Goal: Entertainment & Leisure: Consume media (video, audio)

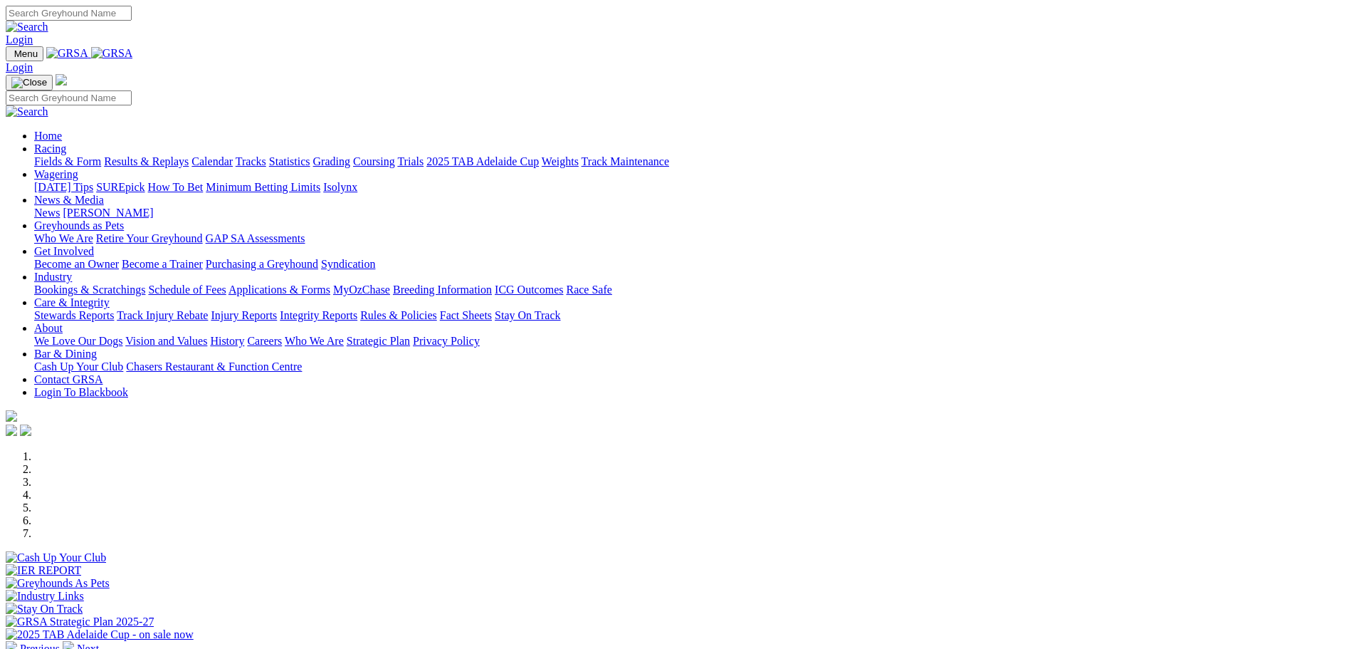
click at [189, 155] on link "Results & Replays" at bounding box center [146, 161] width 85 height 12
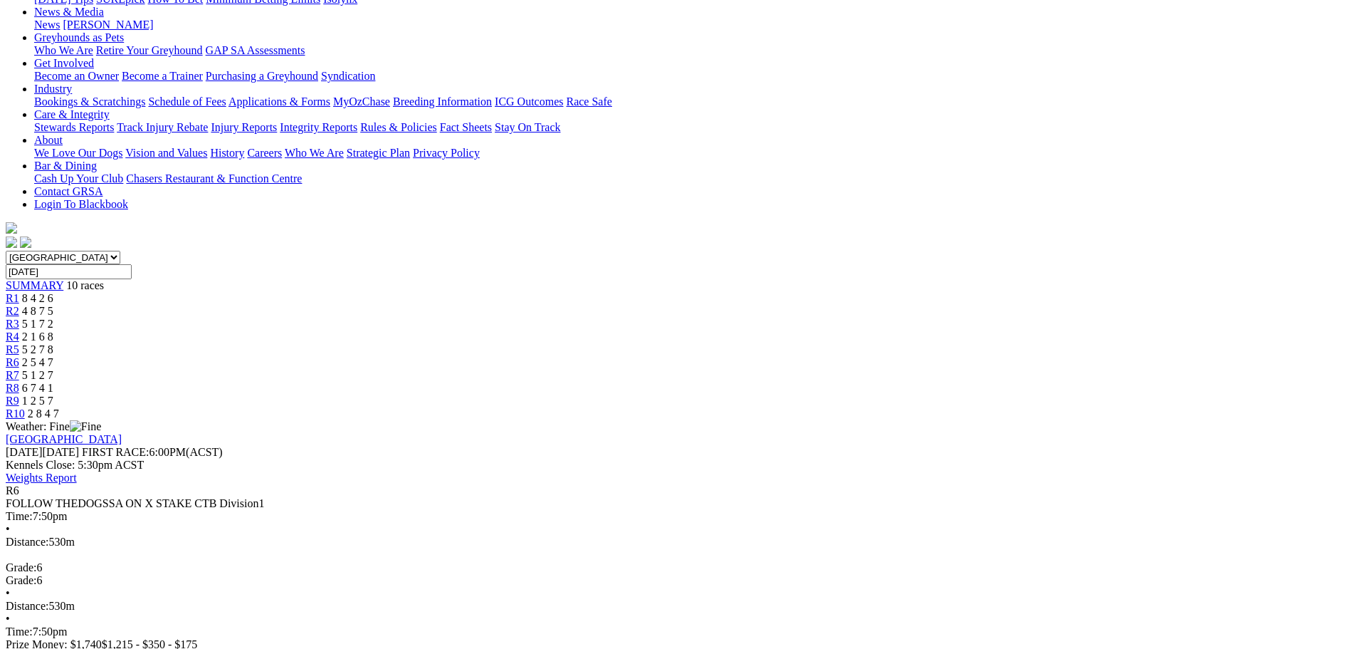
scroll to position [285, 0]
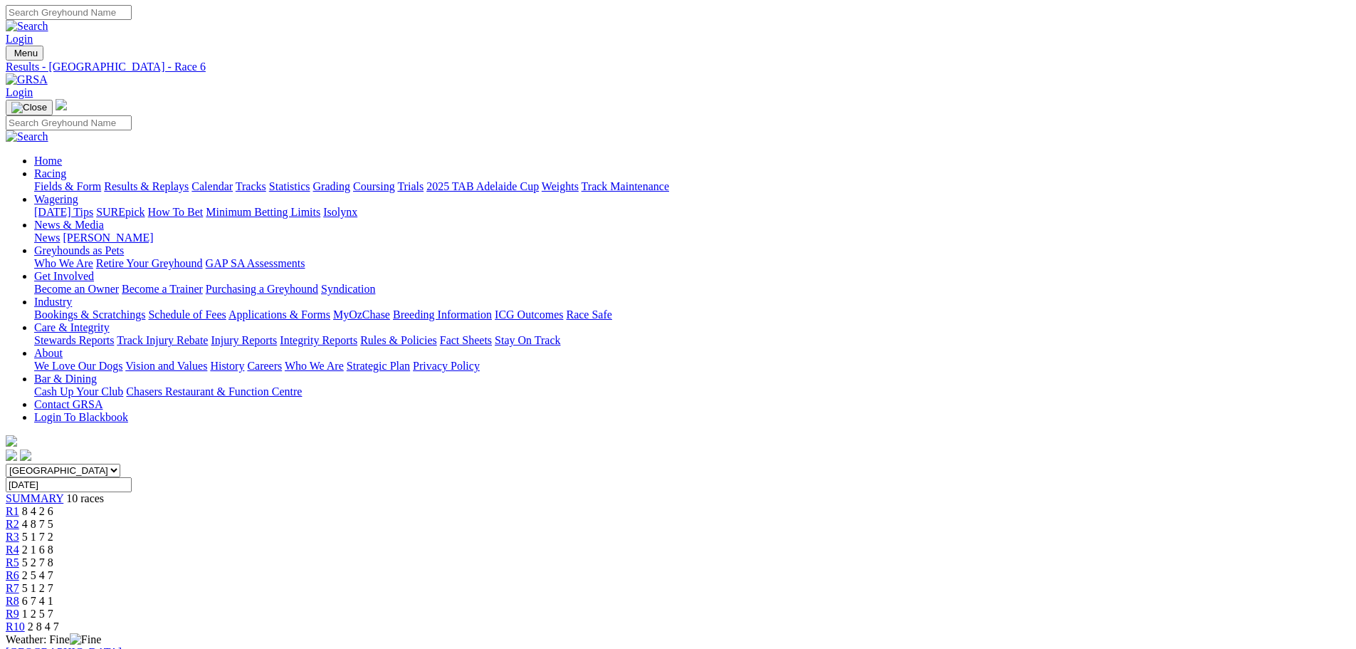
scroll to position [0, 0]
click at [19, 608] on span "R9" at bounding box center [13, 614] width 14 height 12
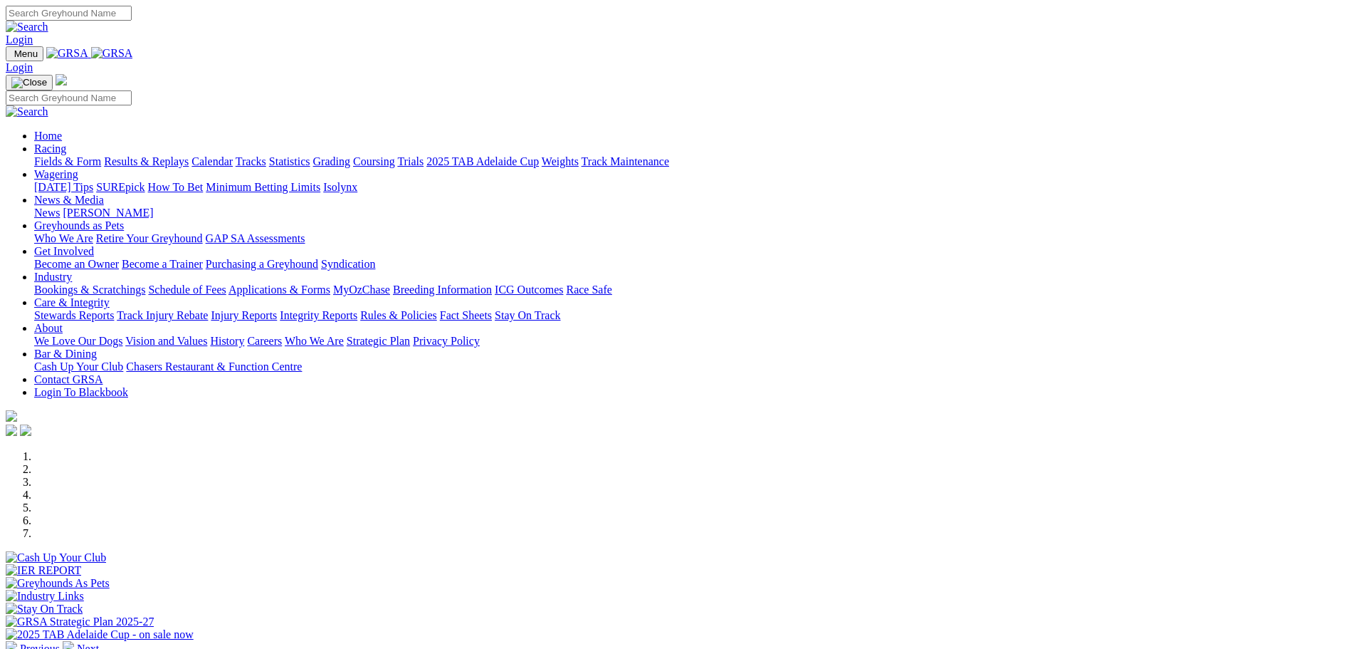
click at [189, 155] on link "Results & Replays" at bounding box center [146, 161] width 85 height 12
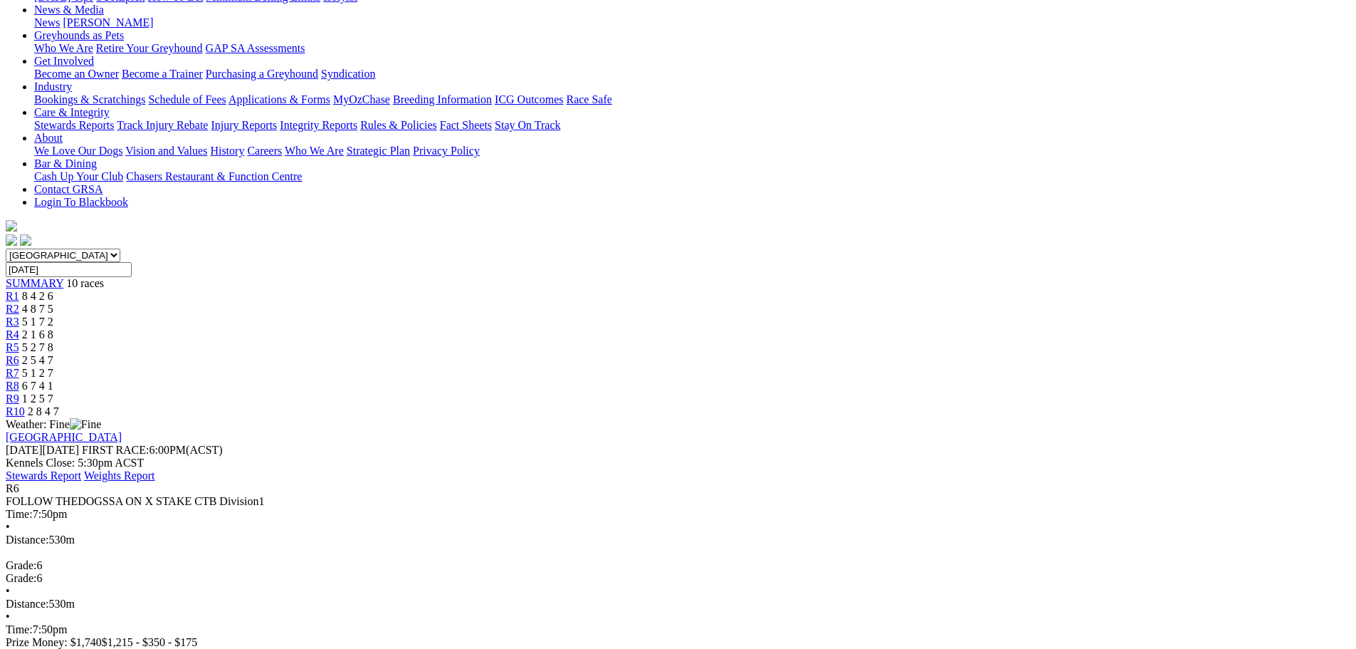
scroll to position [71, 0]
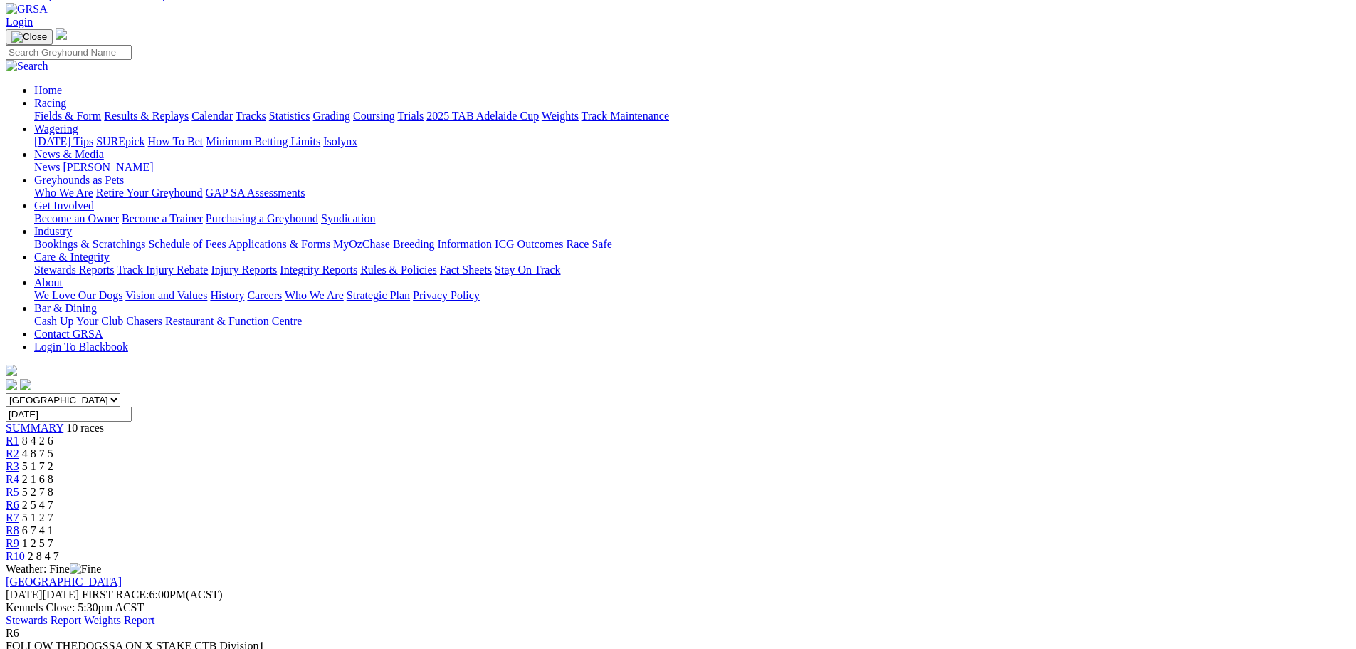
click at [1009, 537] on div "R9 1 2 5 7" at bounding box center [678, 543] width 1345 height 13
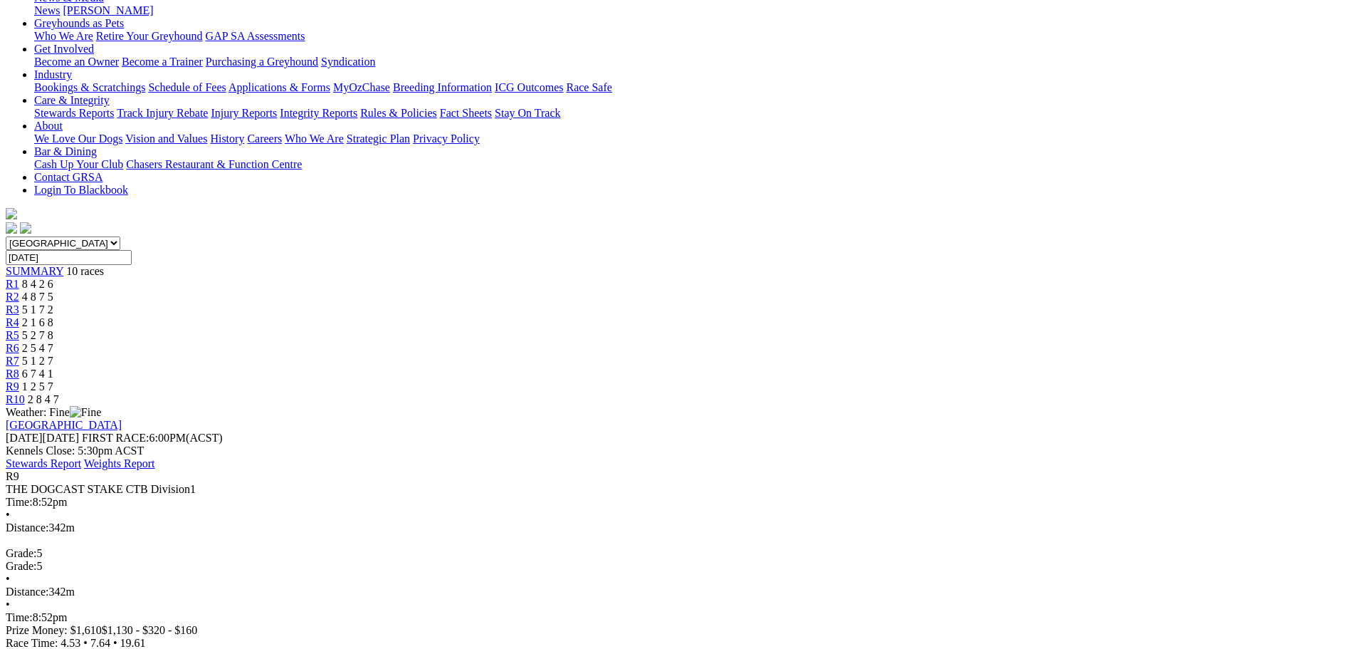
scroll to position [142, 0]
